Goal: Task Accomplishment & Management: Manage account settings

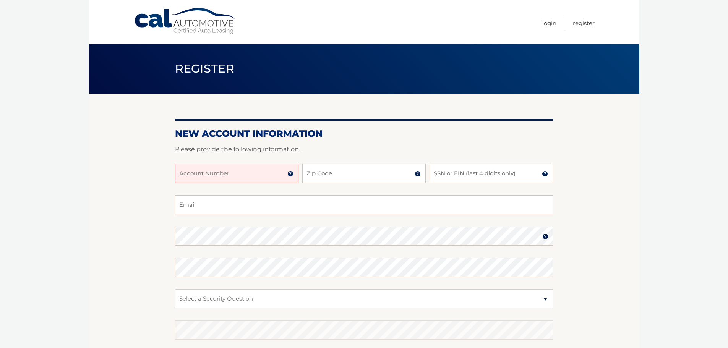
click at [236, 173] on input "Account Number" at bounding box center [236, 173] width 123 height 19
type input "44455758565"
type input "11751"
type input "0"
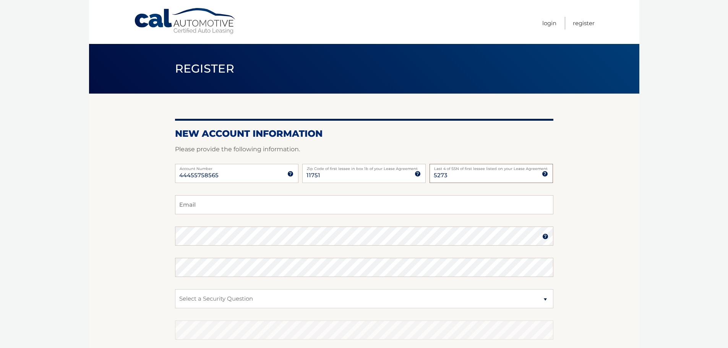
type input "5273"
type input "[PERSON_NAME][EMAIL_ADDRESS][DOMAIN_NAME]"
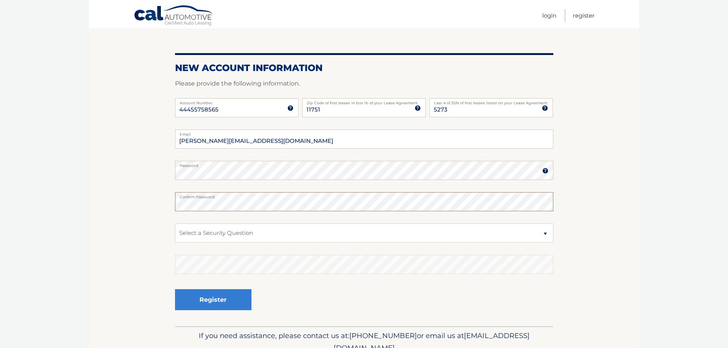
scroll to position [76, 0]
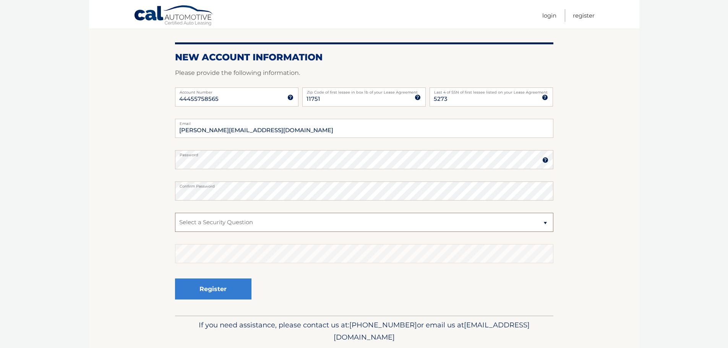
click at [224, 216] on select "Select a Security Question What was the name of your elementary school? What is…" at bounding box center [364, 222] width 378 height 19
select select "2"
click at [175, 213] on select "Select a Security Question What was the name of your elementary school? What is…" at bounding box center [364, 222] width 378 height 19
click at [187, 292] on button "Register" at bounding box center [213, 289] width 76 height 21
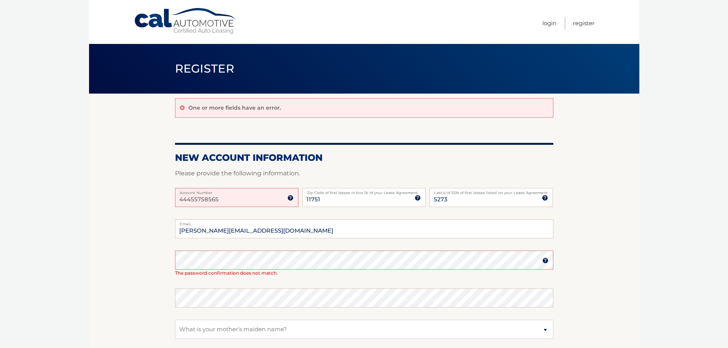
drag, startPoint x: 230, startPoint y: 196, endPoint x: 102, endPoint y: 199, distance: 128.1
click at [102, 199] on section "One or more fields have an error. New Account Information Please provide the fo…" at bounding box center [364, 258] width 550 height 329
type input "44455758565"
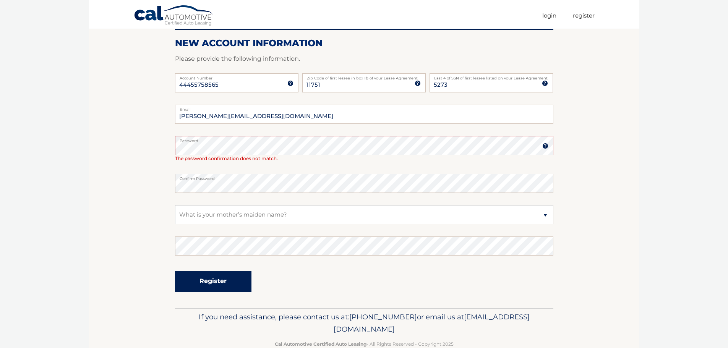
click at [200, 290] on button "Register" at bounding box center [213, 281] width 76 height 21
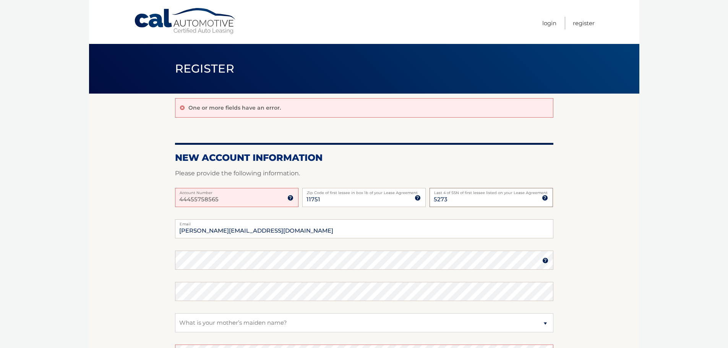
drag, startPoint x: 468, startPoint y: 199, endPoint x: 399, endPoint y: 200, distance: 69.6
click at [399, 200] on div "44455758565 Account Number 11 digit account number provided on your coupon book…" at bounding box center [364, 203] width 378 height 31
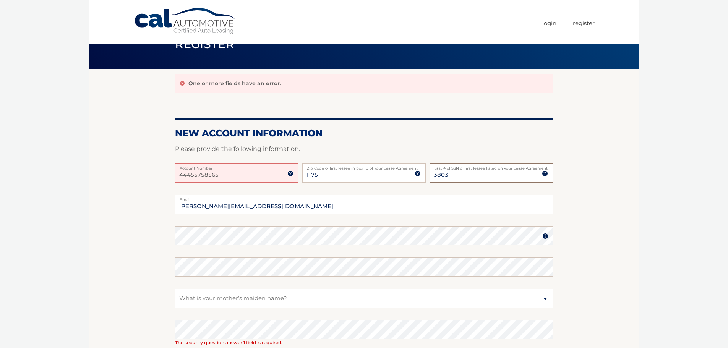
scroll to position [38, 0]
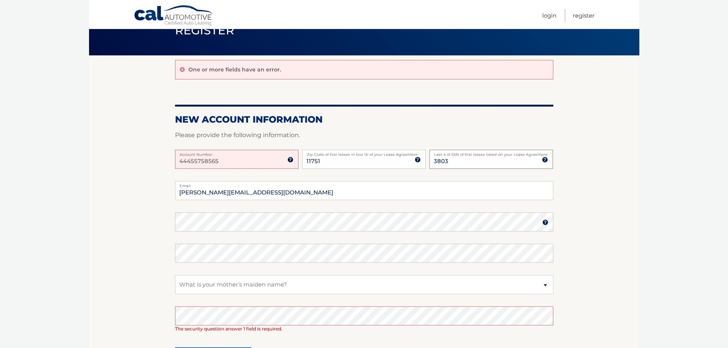
type input "3803"
click at [139, 230] on section "One or more fields have an error. New Account Information Please provide the fo…" at bounding box center [364, 219] width 550 height 329
click at [73, 267] on body "Cal Automotive Menu Login Register Register" at bounding box center [364, 136] width 728 height 348
click at [545, 224] on img at bounding box center [545, 222] width 6 height 6
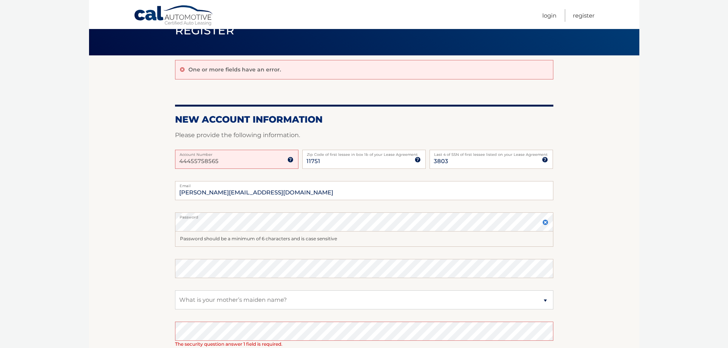
click at [545, 224] on img at bounding box center [545, 222] width 6 height 6
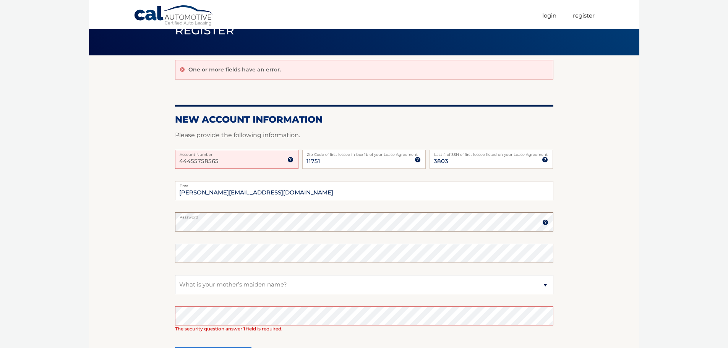
click at [123, 222] on section "One or more fields have an error. New Account Information Please provide the fo…" at bounding box center [364, 219] width 550 height 329
click at [218, 286] on select "Select a Security Question What was the name of your elementary school? What is…" at bounding box center [364, 284] width 378 height 19
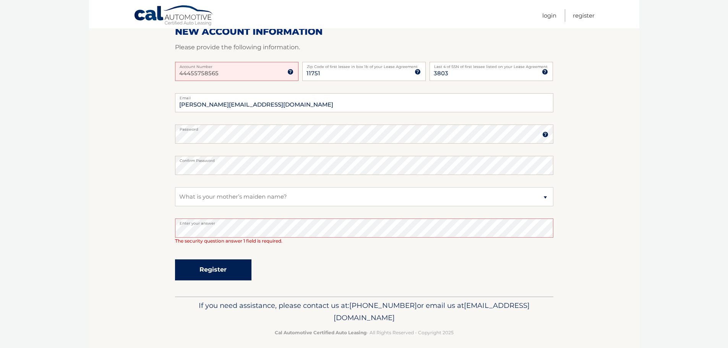
scroll to position [132, 0]
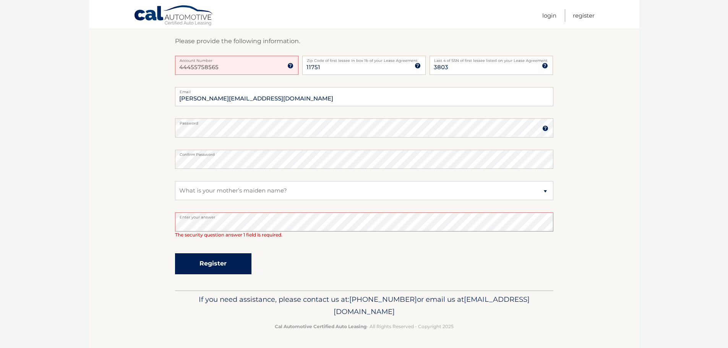
click at [224, 263] on button "Register" at bounding box center [213, 263] width 76 height 21
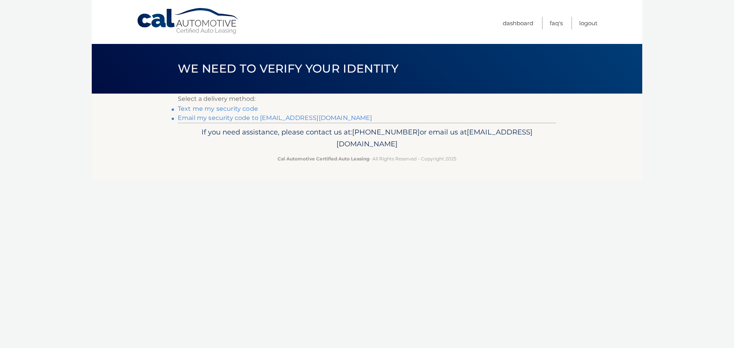
click at [240, 109] on link "Text me my security code" at bounding box center [218, 108] width 80 height 7
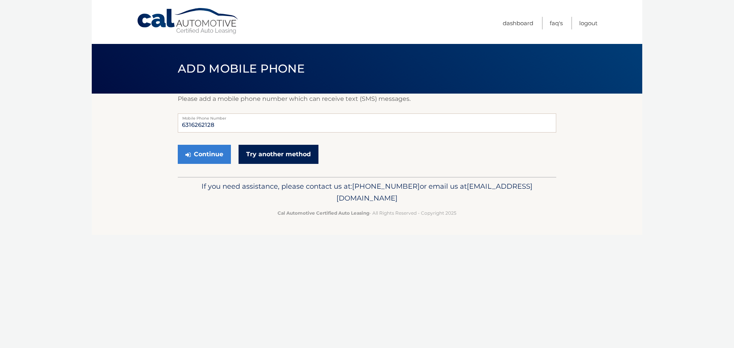
click at [245, 156] on link "Try another method" at bounding box center [278, 154] width 80 height 19
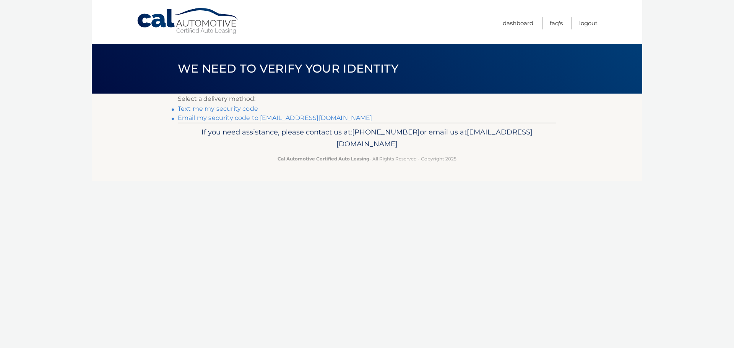
click at [255, 122] on li "Email my security code to j****@centergold.com" at bounding box center [367, 117] width 378 height 9
click at [251, 119] on link "Email my security code to j****@centergold.com" at bounding box center [275, 117] width 195 height 7
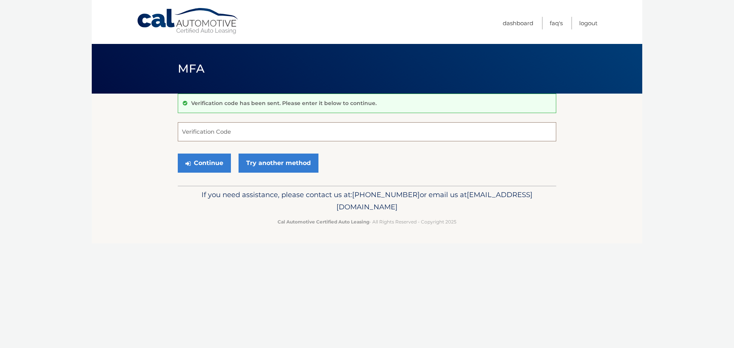
click at [244, 133] on input "Verification Code" at bounding box center [367, 131] width 378 height 19
type input "695735"
click at [212, 172] on button "Continue" at bounding box center [204, 163] width 53 height 19
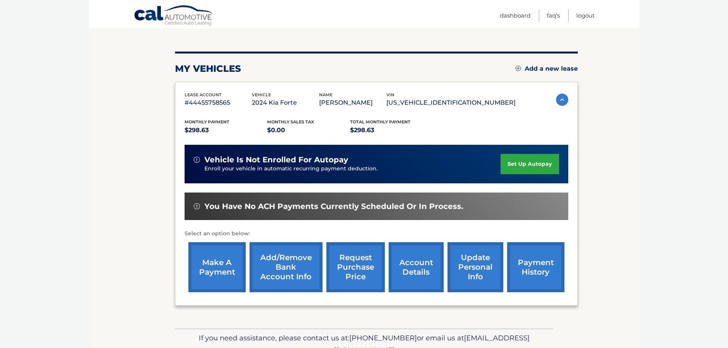
scroll to position [115, 0]
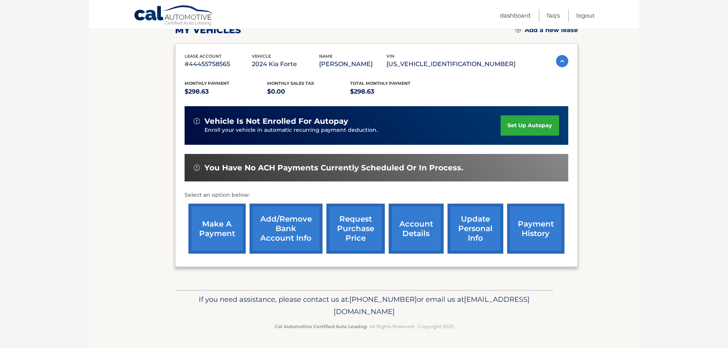
click at [540, 217] on link "payment history" at bounding box center [535, 229] width 57 height 50
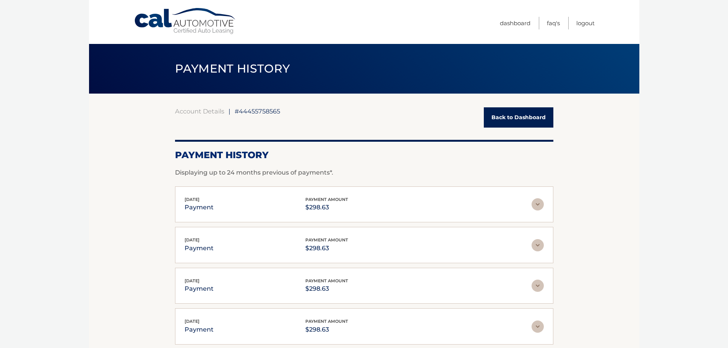
click at [537, 205] on img at bounding box center [538, 204] width 12 height 12
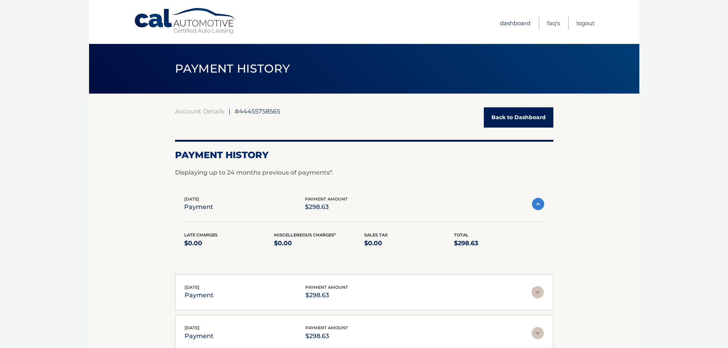
click at [519, 23] on link "Dashboard" at bounding box center [515, 23] width 31 height 13
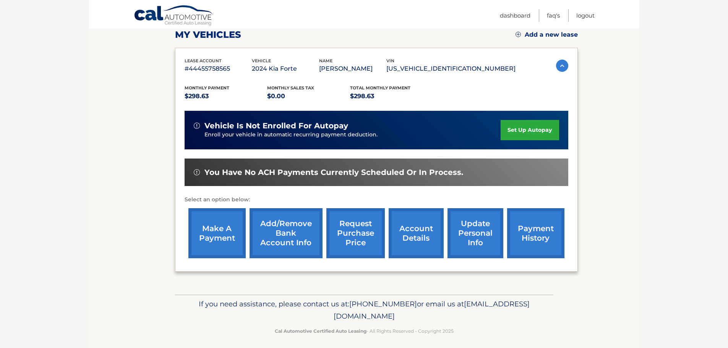
scroll to position [115, 0]
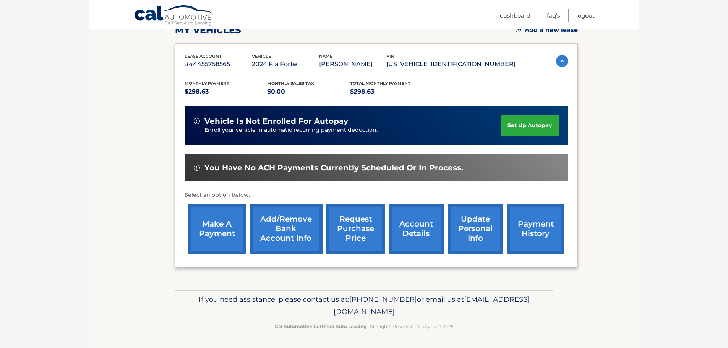
click at [351, 230] on link "request purchase price" at bounding box center [355, 229] width 58 height 50
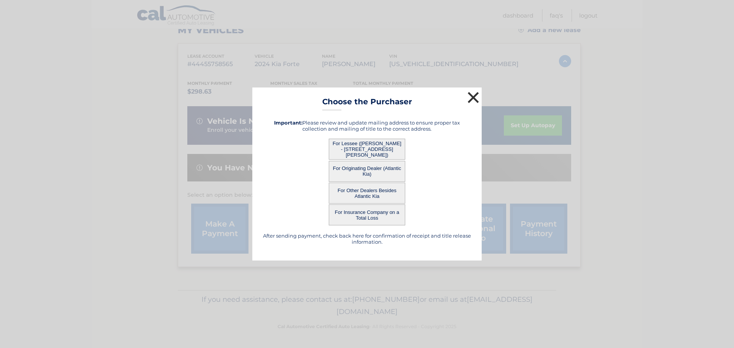
click at [470, 96] on button "×" at bounding box center [472, 97] width 15 height 15
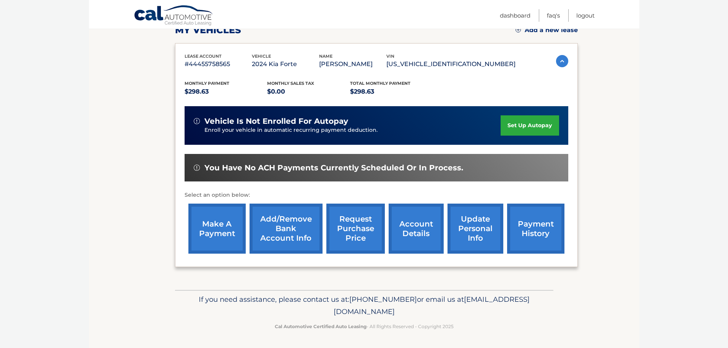
click at [395, 232] on link "account details" at bounding box center [416, 229] width 55 height 50
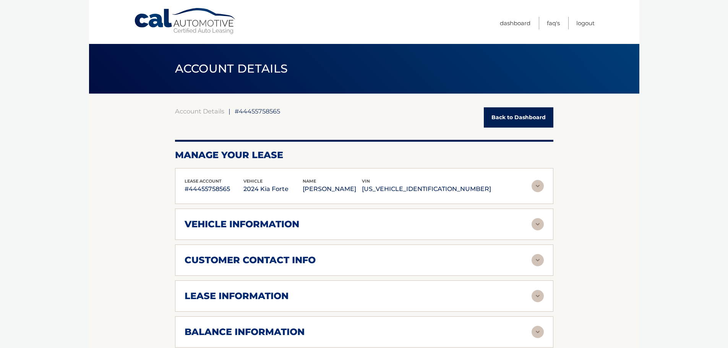
click at [406, 224] on div "lease account #44455758565 vehicle 2024 Kia Forte name [PERSON_NAME] vin [US_VE…" at bounding box center [364, 276] width 378 height 217
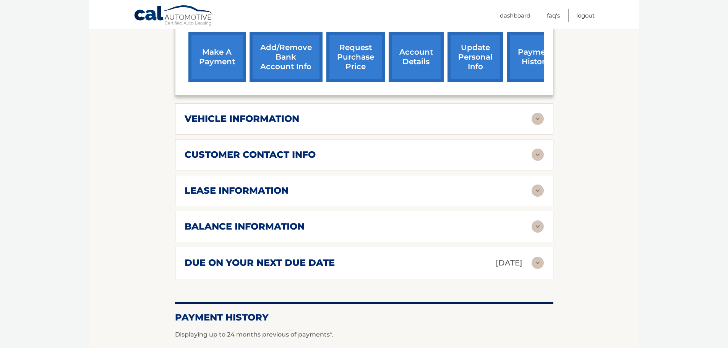
scroll to position [306, 0]
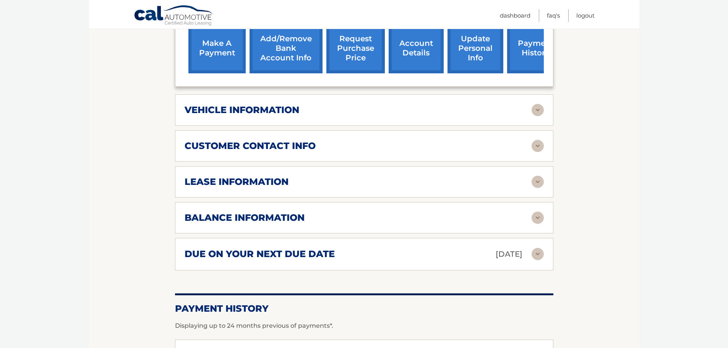
click at [537, 256] on img at bounding box center [538, 254] width 12 height 12
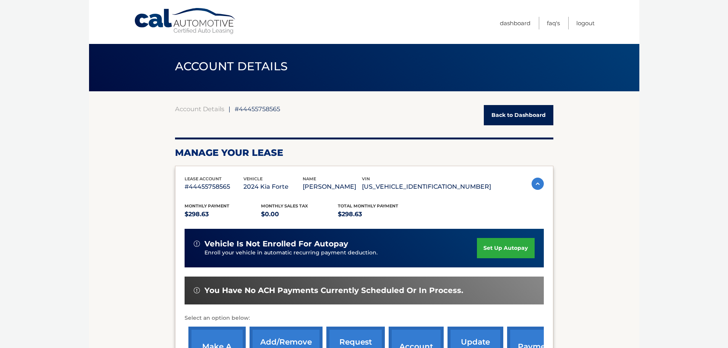
scroll to position [0, 0]
